Goal: Transaction & Acquisition: Register for event/course

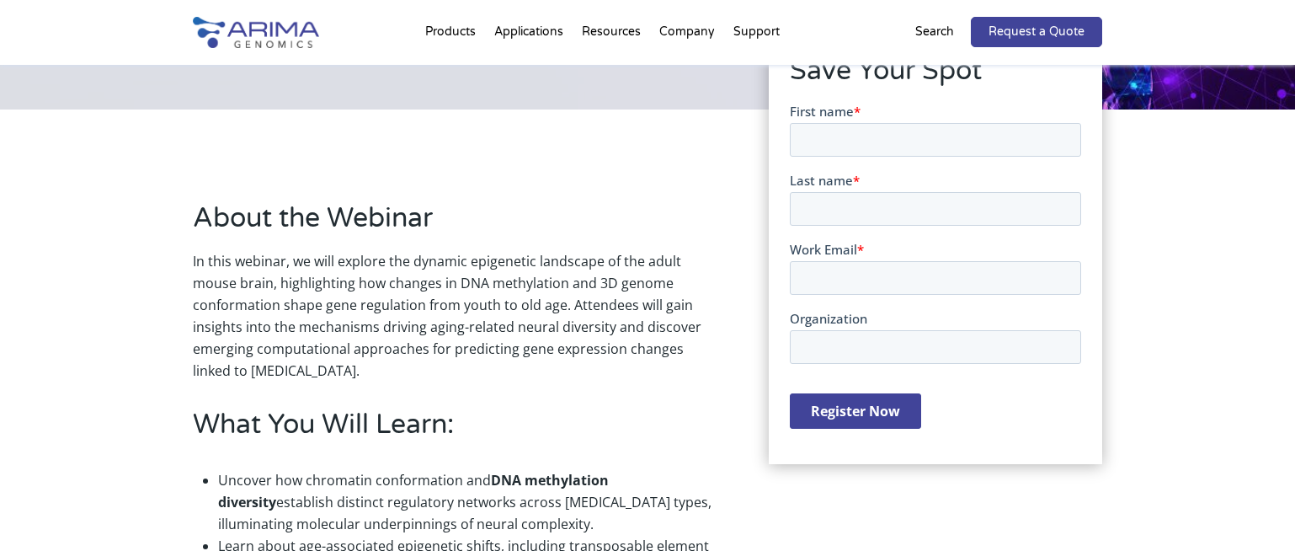
scroll to position [337, 0]
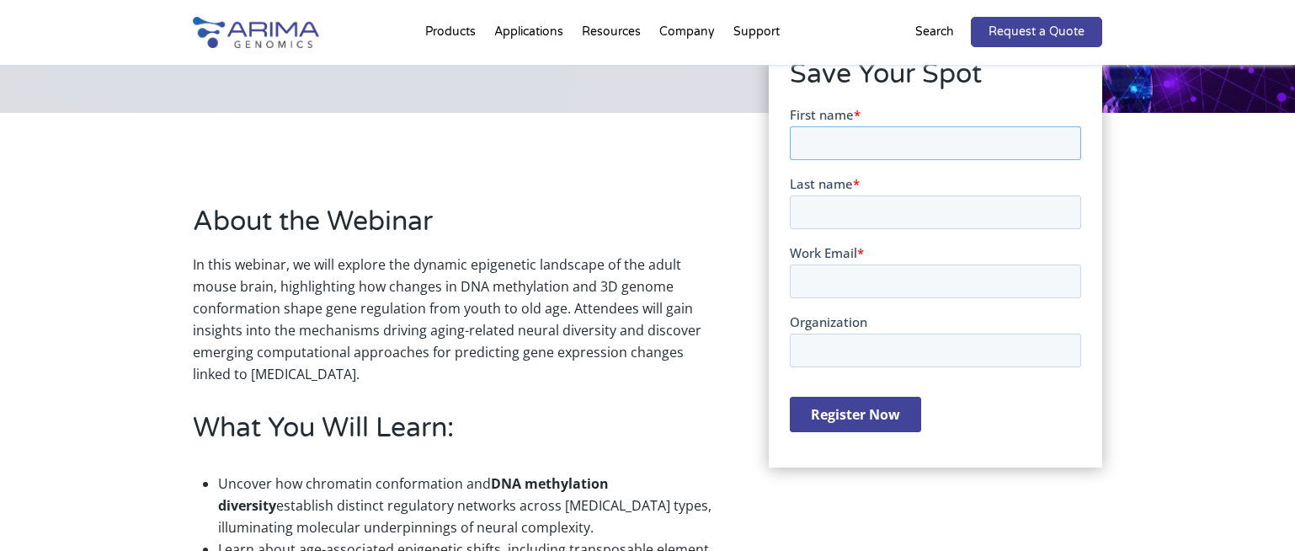
click at [860, 139] on input "First name *" at bounding box center [934, 142] width 291 height 34
type input "Allyson"
click at [902, 207] on input "Last name *" at bounding box center [934, 211] width 291 height 34
type input "Whittaker"
click at [882, 288] on input "Work Email *" at bounding box center [934, 281] width 291 height 34
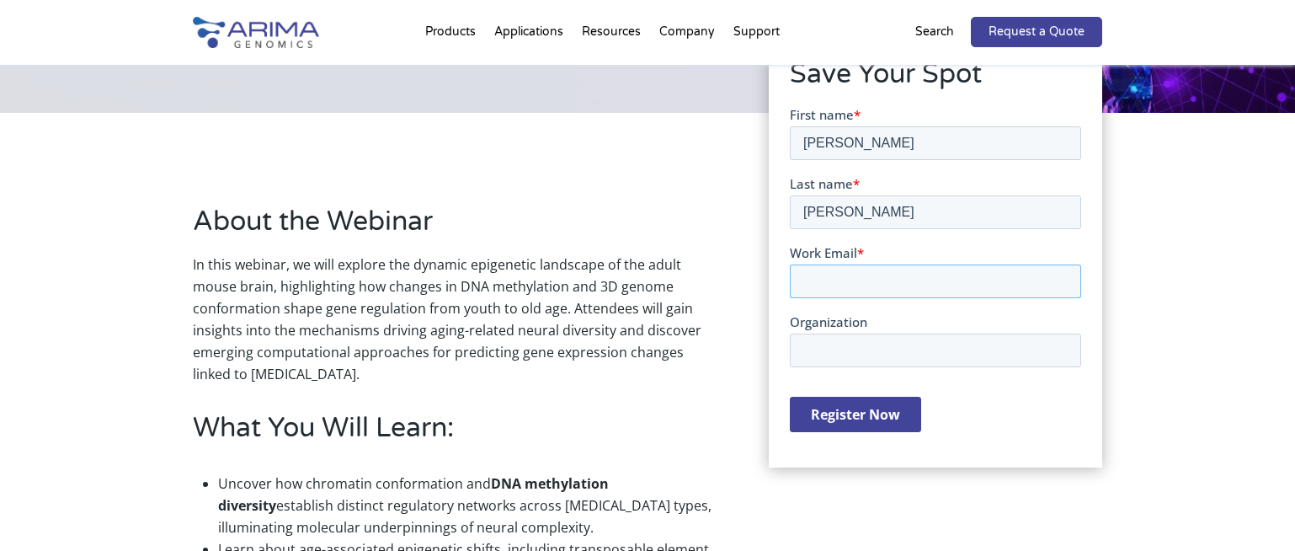
type input "allyson@arimagenomics.com"
click at [865, 360] on input "Organization" at bounding box center [934, 350] width 291 height 34
type input "Arima"
click at [856, 418] on input "Register Now" at bounding box center [854, 413] width 131 height 35
